Goal: Transaction & Acquisition: Purchase product/service

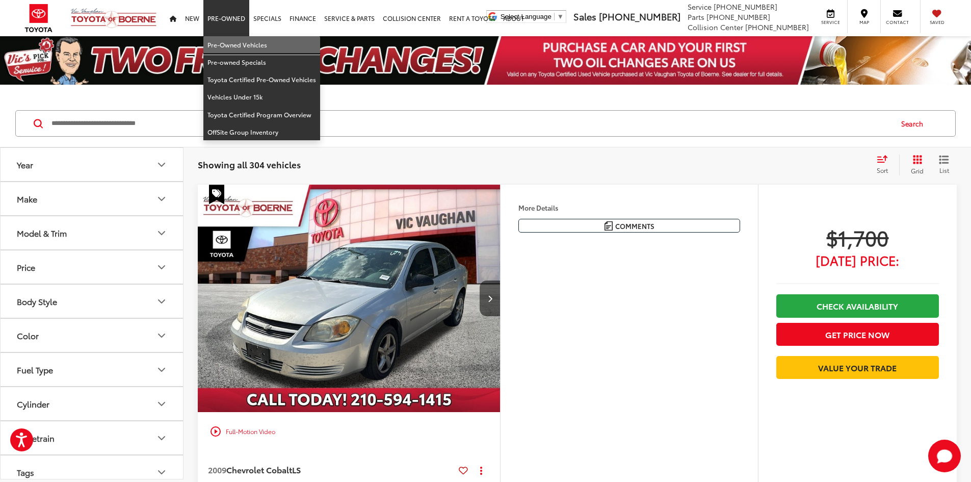
click at [228, 44] on link "Pre-Owned Vehicles" at bounding box center [261, 44] width 117 height 17
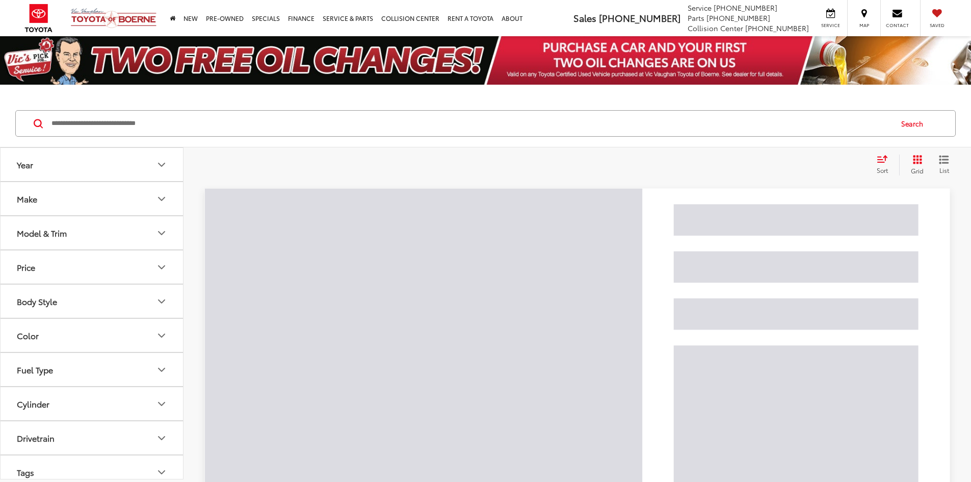
click at [197, 116] on input "Search by Make, Model, or Keyword" at bounding box center [470, 123] width 841 height 24
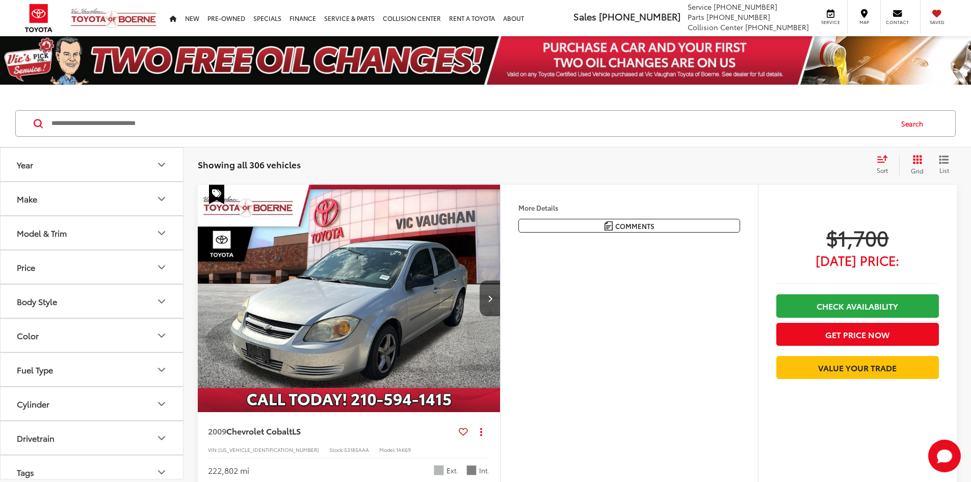
click at [194, 127] on input "Search by Make, Model, or Keyword" at bounding box center [470, 123] width 841 height 24
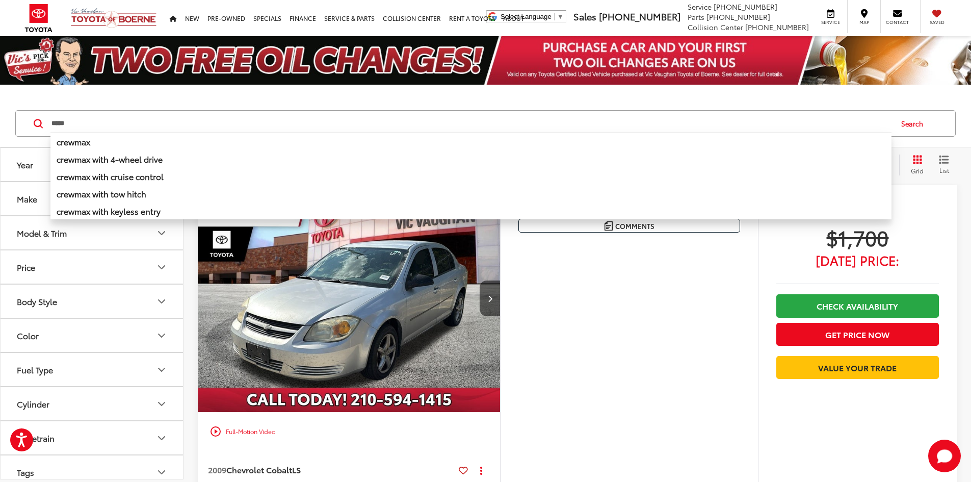
type input "*****"
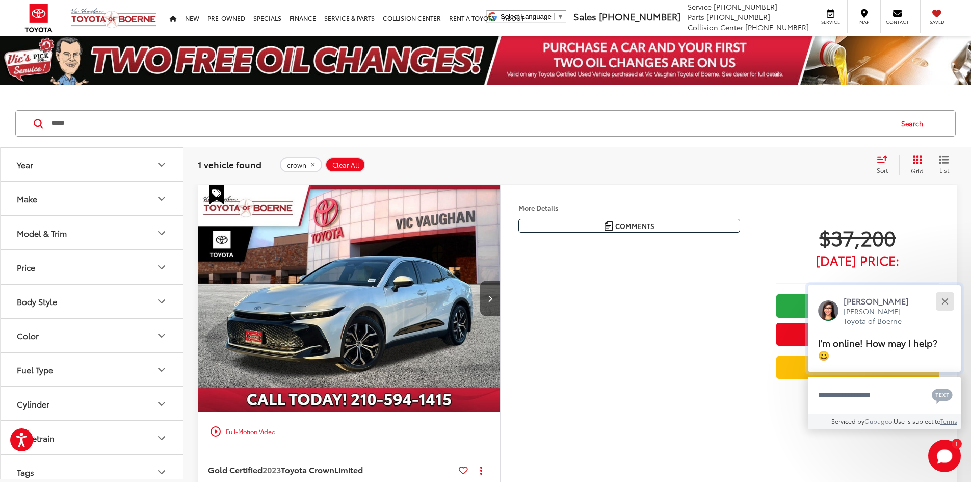
click at [942, 297] on button "Close" at bounding box center [945, 301] width 22 height 22
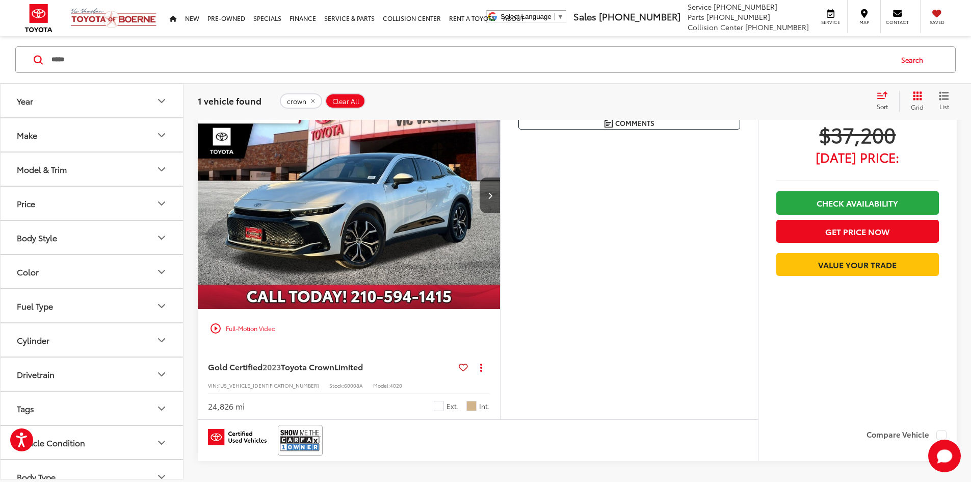
scroll to position [102, 0]
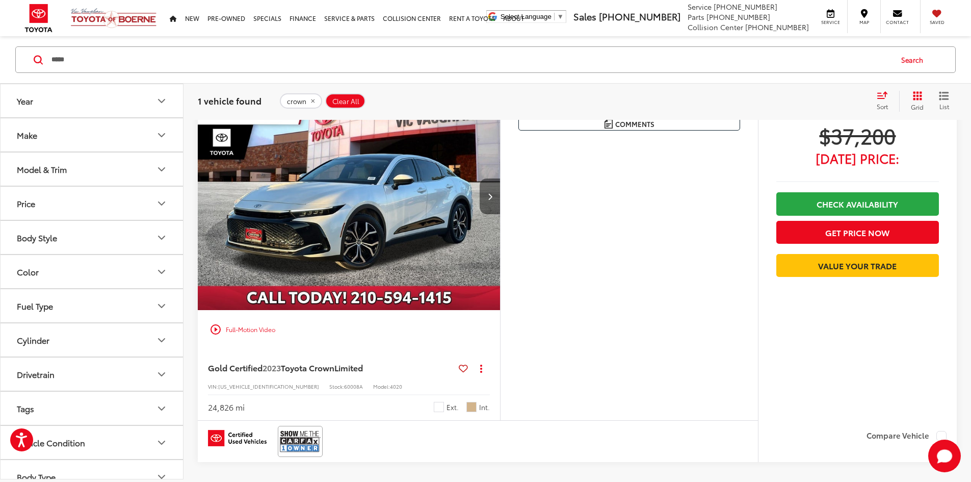
click at [500, 214] on button "Next image" at bounding box center [490, 196] width 20 height 36
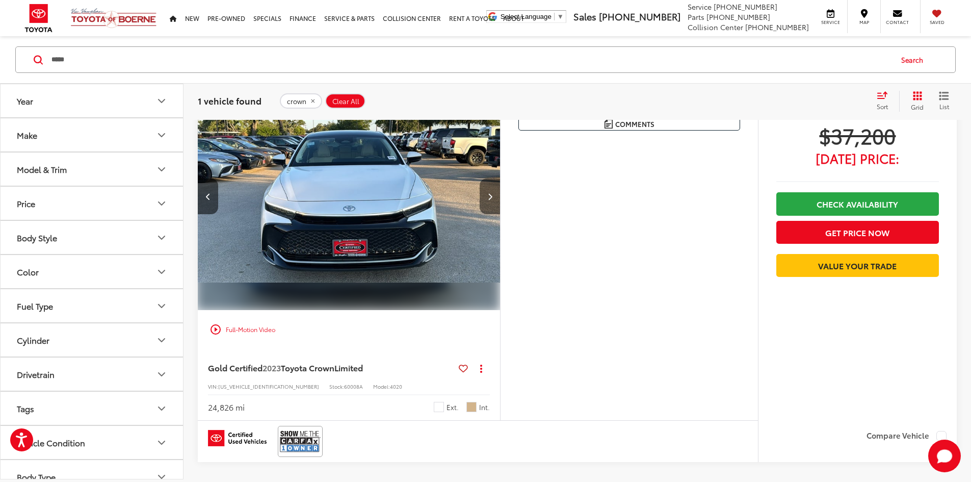
click at [500, 214] on button "Next image" at bounding box center [490, 196] width 20 height 36
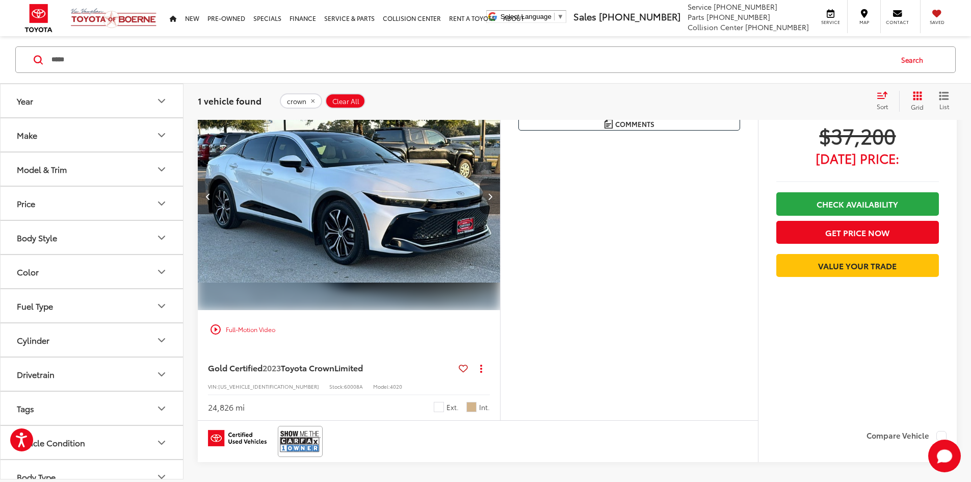
click at [500, 214] on button "Next image" at bounding box center [490, 196] width 20 height 36
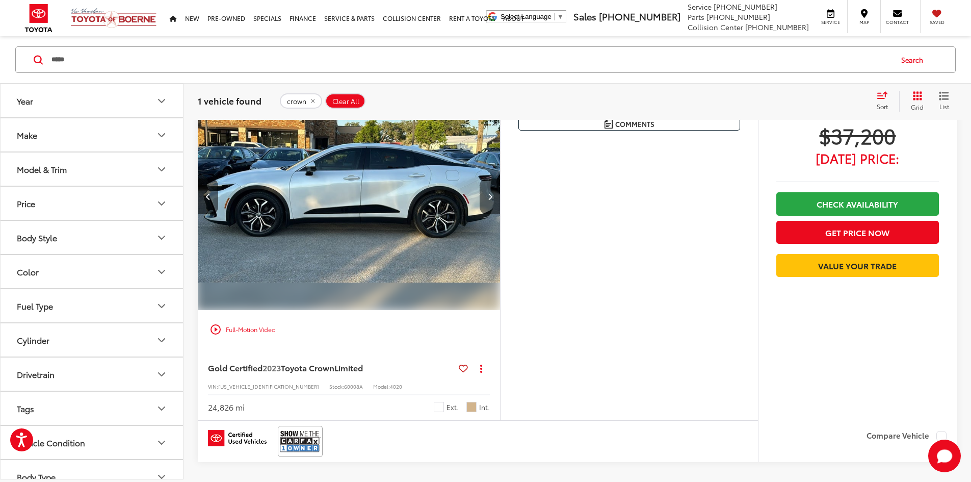
click at [500, 214] on button "Next image" at bounding box center [490, 196] width 20 height 36
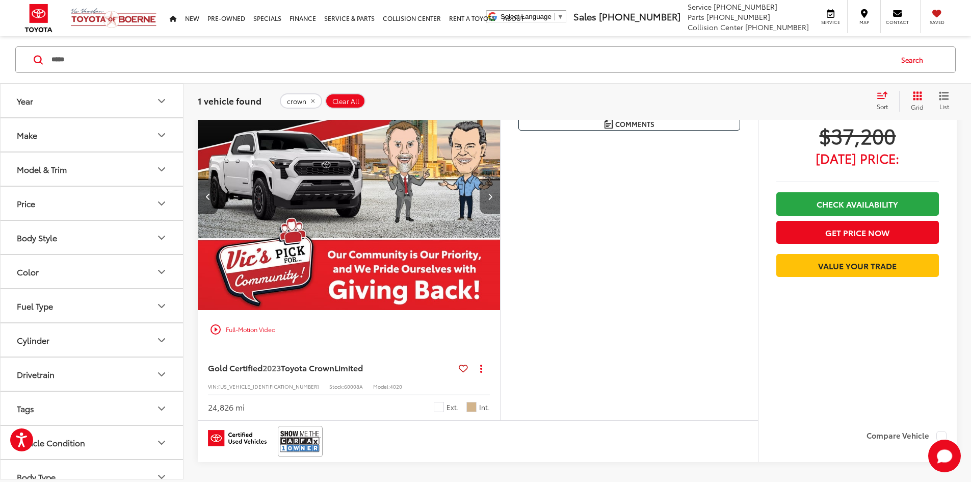
click at [500, 214] on button "Next image" at bounding box center [490, 196] width 20 height 36
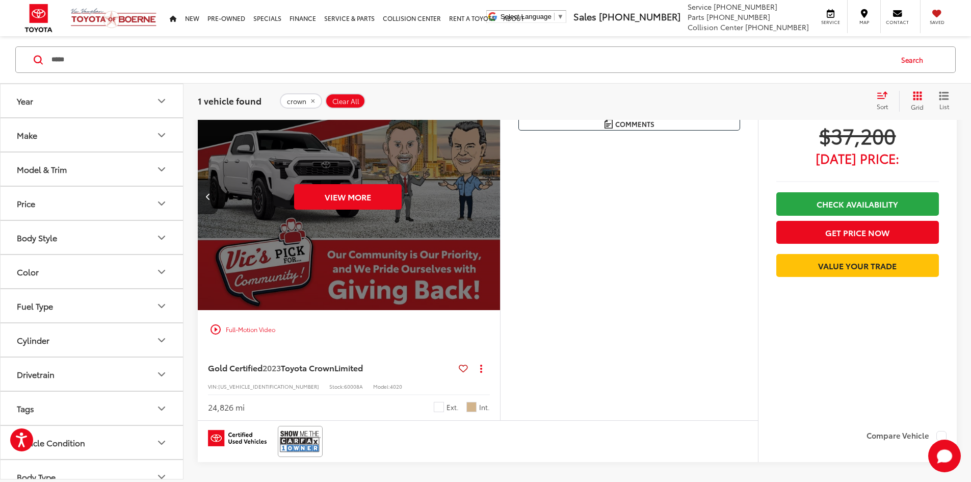
scroll to position [0, 1933]
click at [210, 200] on icon "Previous image" at bounding box center [208, 196] width 5 height 7
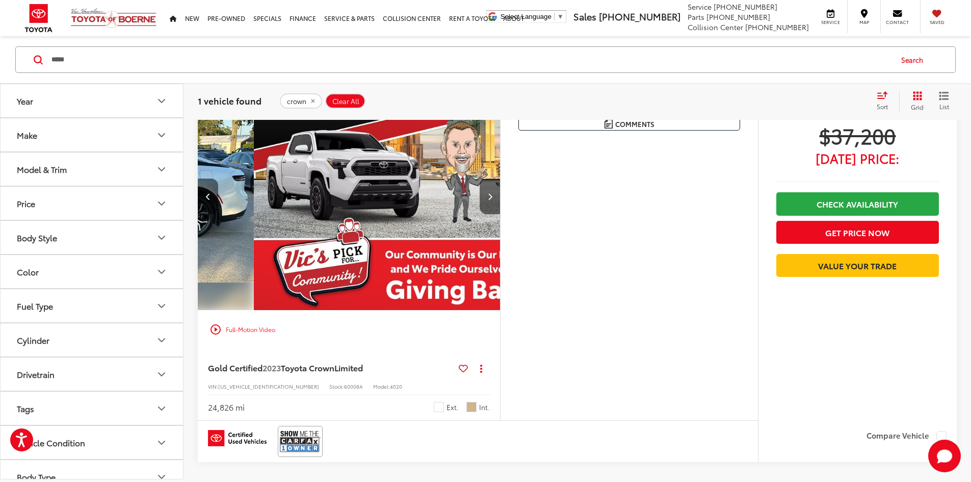
click at [210, 200] on icon "Previous image" at bounding box center [208, 196] width 5 height 7
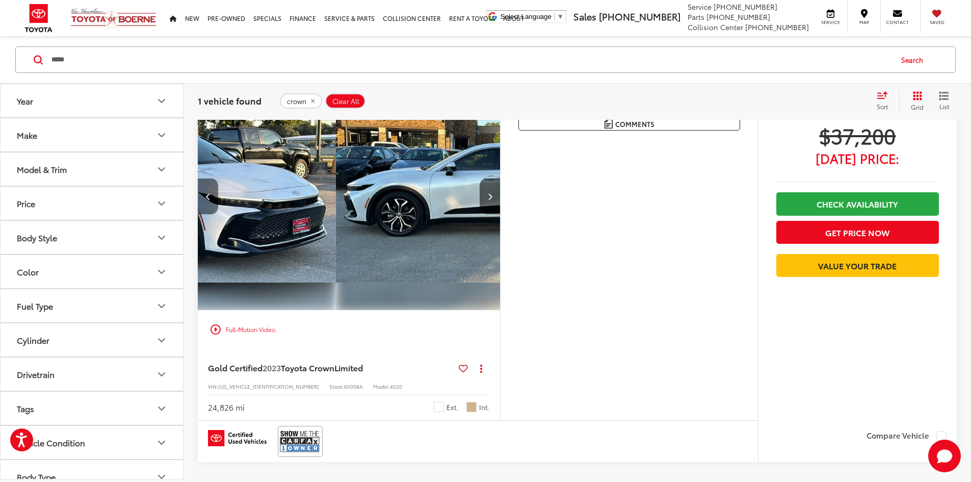
click at [210, 200] on icon "Previous image" at bounding box center [208, 196] width 5 height 7
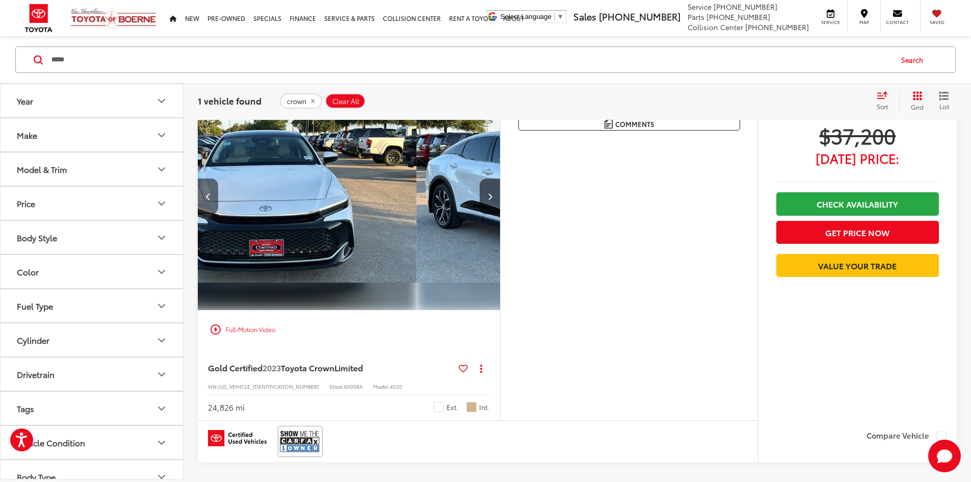
click at [210, 200] on icon "Previous image" at bounding box center [208, 196] width 5 height 7
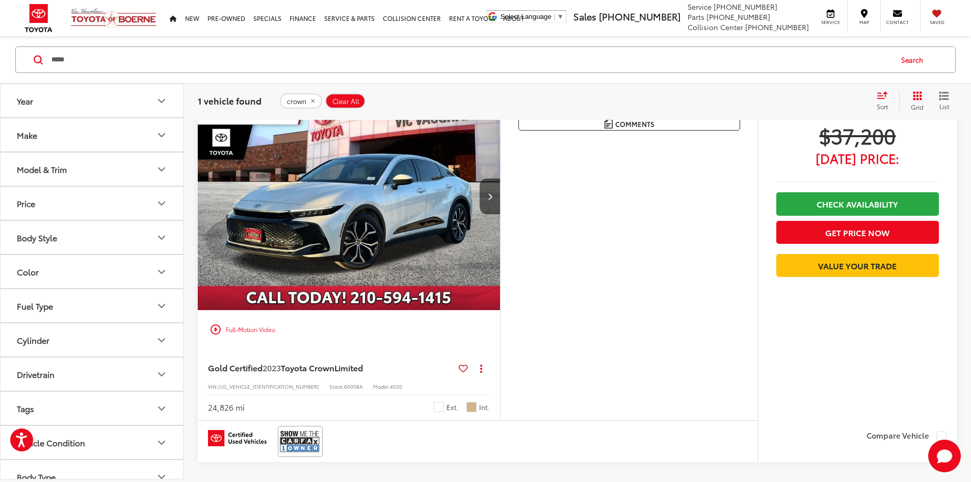
scroll to position [0, 0]
click at [210, 226] on img "2023 Toyota Crown Limited 0" at bounding box center [349, 197] width 304 height 228
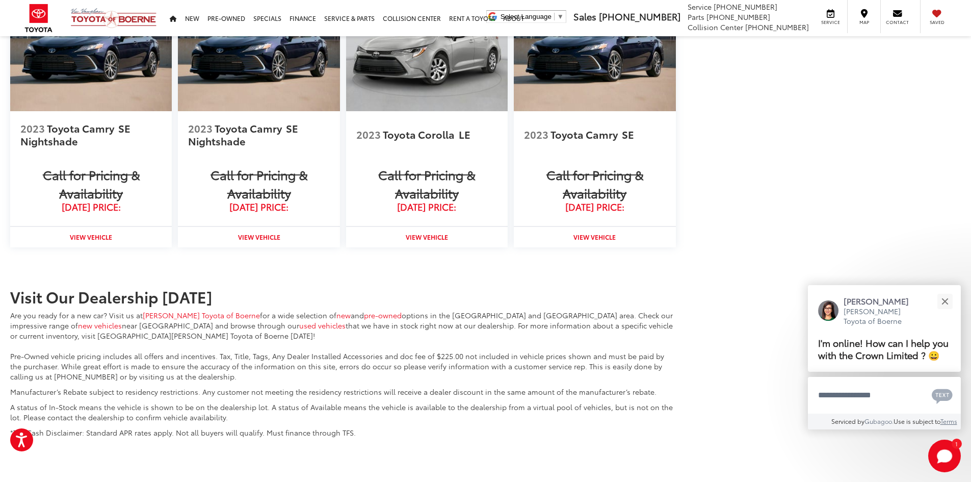
scroll to position [1251, 0]
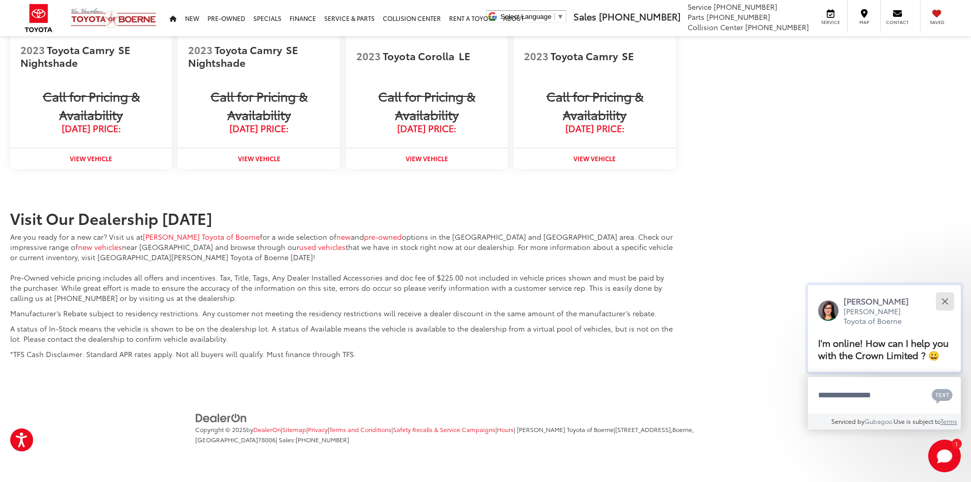
click at [953, 303] on button "Close" at bounding box center [945, 301] width 22 height 22
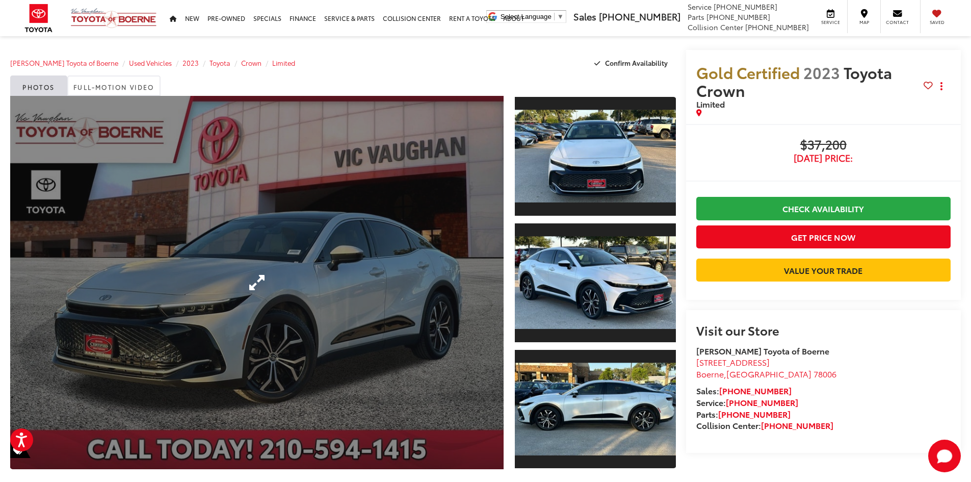
scroll to position [0, 0]
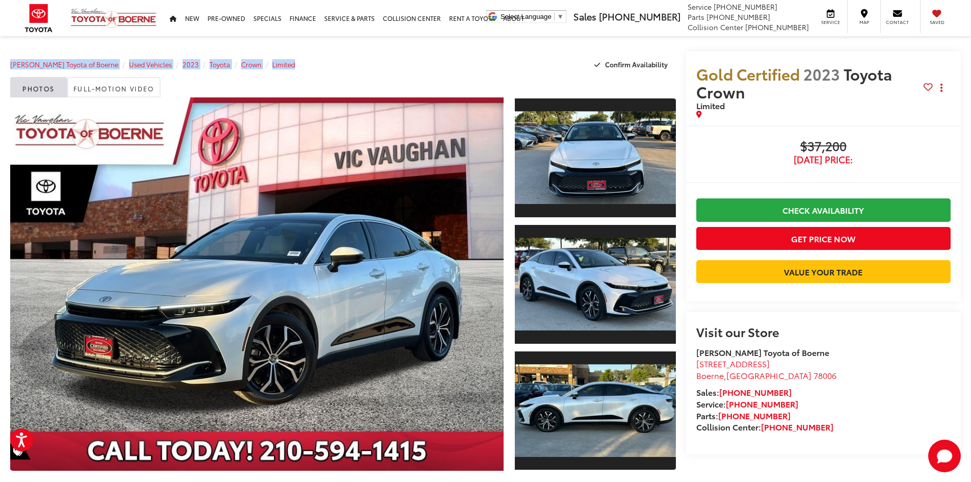
drag, startPoint x: 272, startPoint y: 63, endPoint x: 53, endPoint y: 52, distance: 219.5
drag, startPoint x: 53, startPoint y: 52, endPoint x: 2, endPoint y: 44, distance: 51.6
click at [92, 83] on link "Full-Motion Video" at bounding box center [113, 87] width 93 height 20
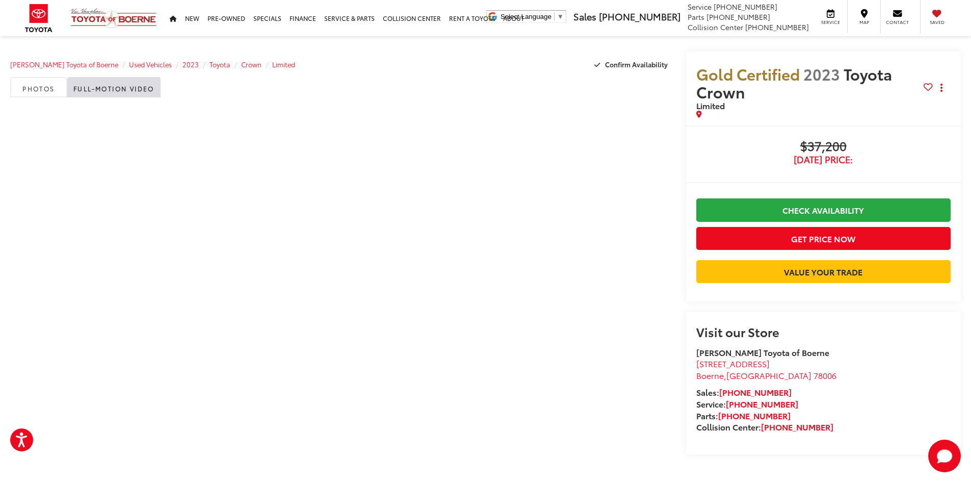
click at [478, 60] on div "[PERSON_NAME] Toyota of Boerne Used Vehicles 2023 Toyota Crown Limited Confirm …" at bounding box center [343, 63] width 666 height 25
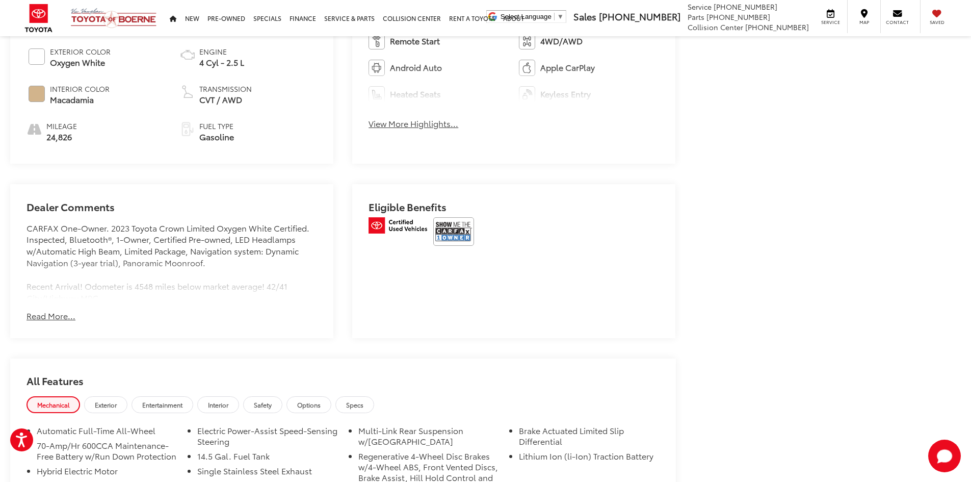
drag, startPoint x: 755, startPoint y: 313, endPoint x: -92, endPoint y: -29, distance: 913.0
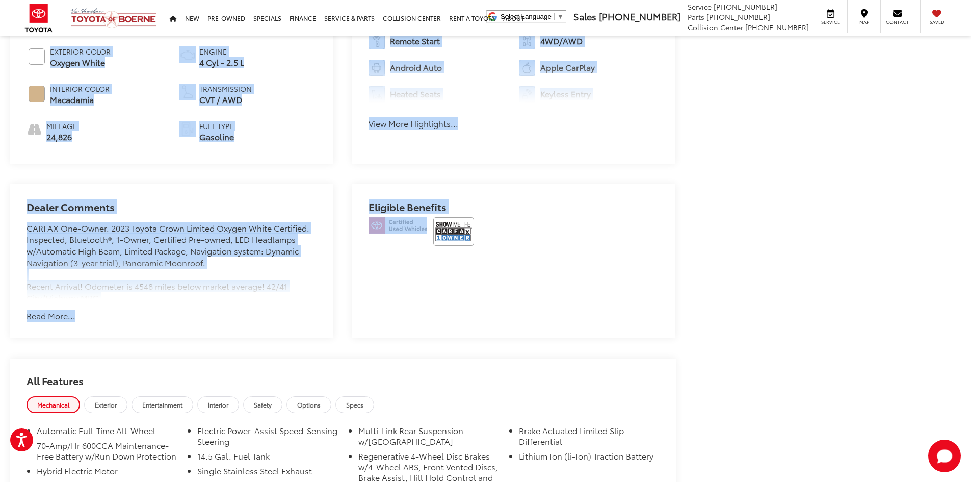
scroll to position [548, 0]
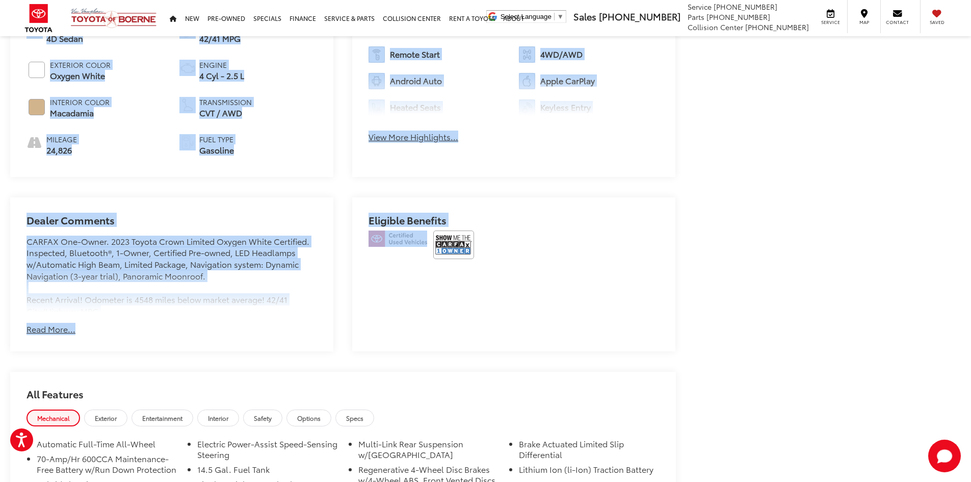
click at [674, 115] on div "Bluetooth® Heated Steering Wheel Remote Start 4WD/AWD Android Auto Apple CarPla…" at bounding box center [513, 84] width 323 height 149
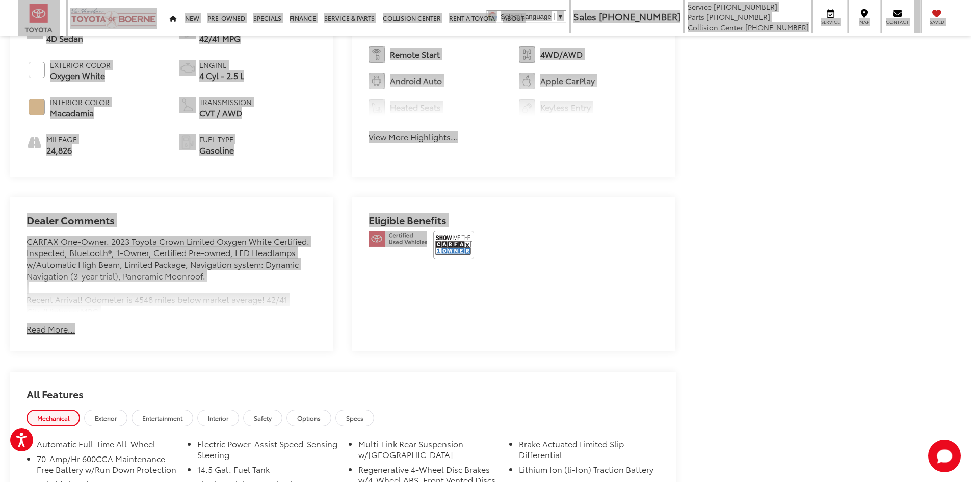
drag, startPoint x: 613, startPoint y: 260, endPoint x: 2, endPoint y: 16, distance: 657.7
click at [2, 16] on body "Accessibility Screen-Reader Guide, Feedback, and Issue Reporting | New window […" at bounding box center [485, 299] width 971 height 1694
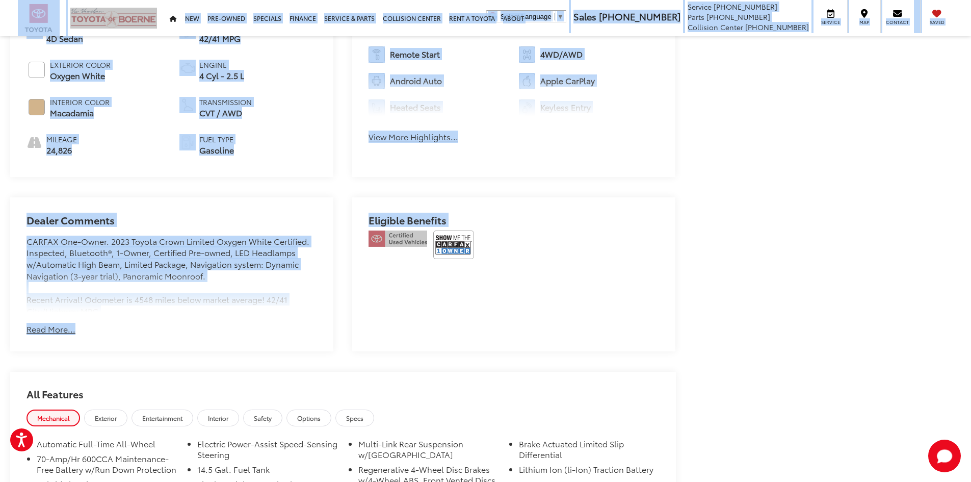
click at [586, 124] on div "Bluetooth® Heated Steering Wheel Remote Start 4WD/AWD Android Auto Apple CarPla…" at bounding box center [513, 84] width 323 height 149
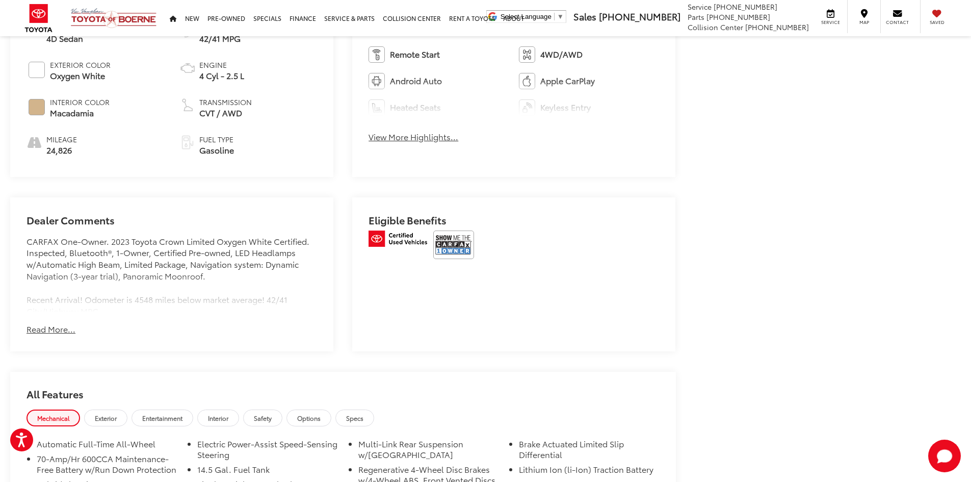
click at [618, 207] on div "Eligible Benefits" at bounding box center [513, 274] width 323 height 154
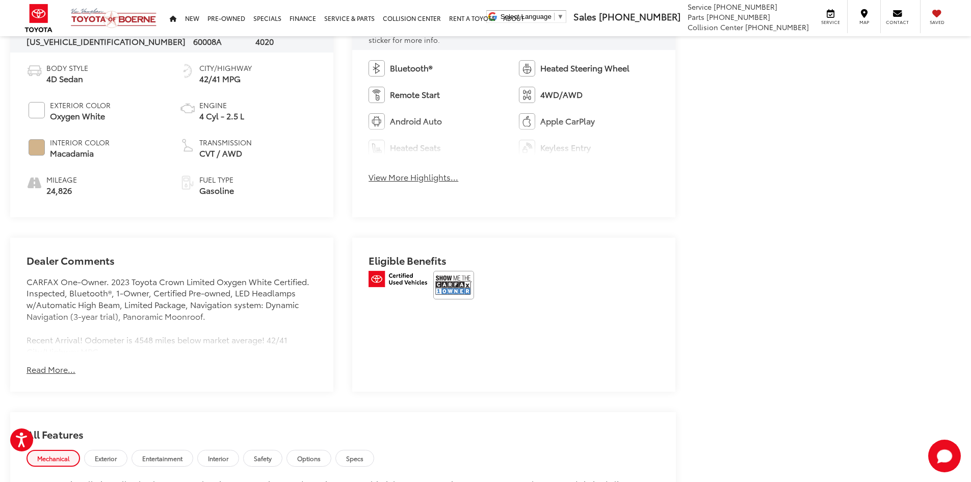
click at [558, 285] on div "Eligible Benefits" at bounding box center [513, 315] width 323 height 154
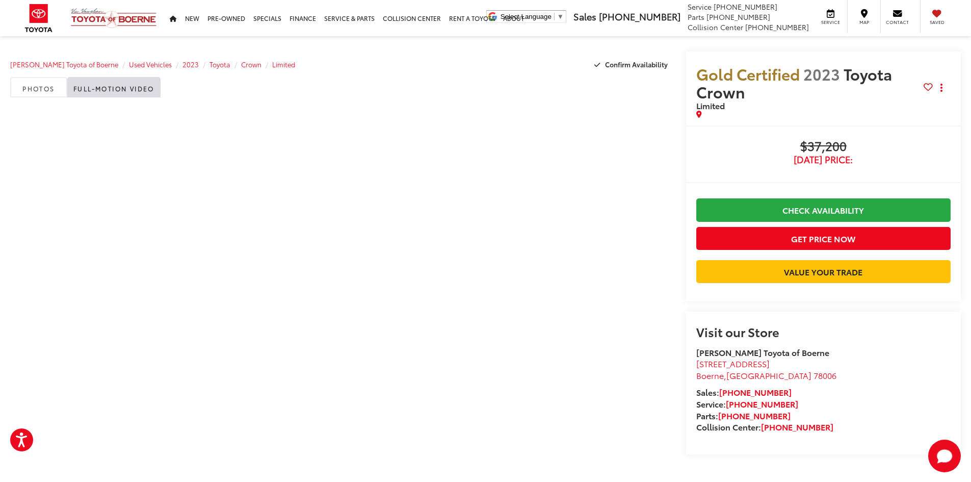
scroll to position [51, 0]
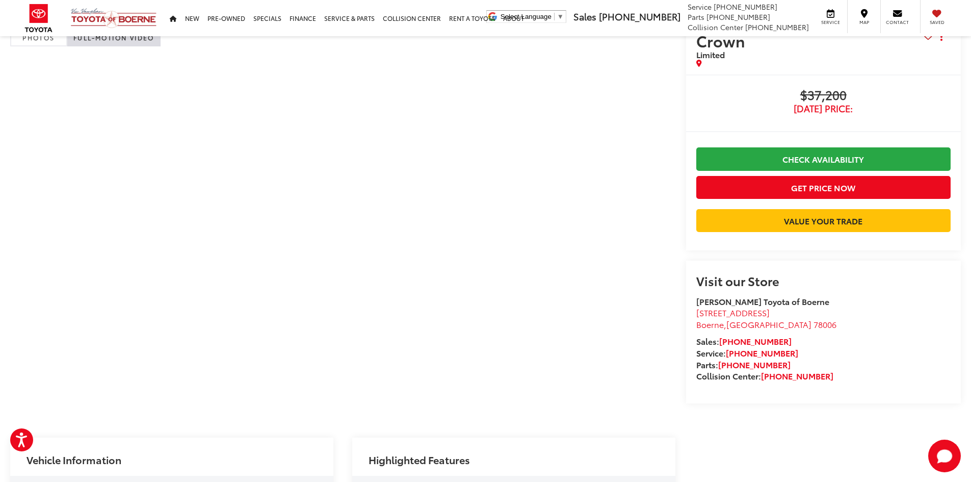
click at [951, 342] on div "Visit our Store [PERSON_NAME] Toyota of Boerne [STREET_ADDRESS] [GEOGRAPHIC_DAT…" at bounding box center [823, 332] width 275 height 143
